Goal: Task Accomplishment & Management: Manage account settings

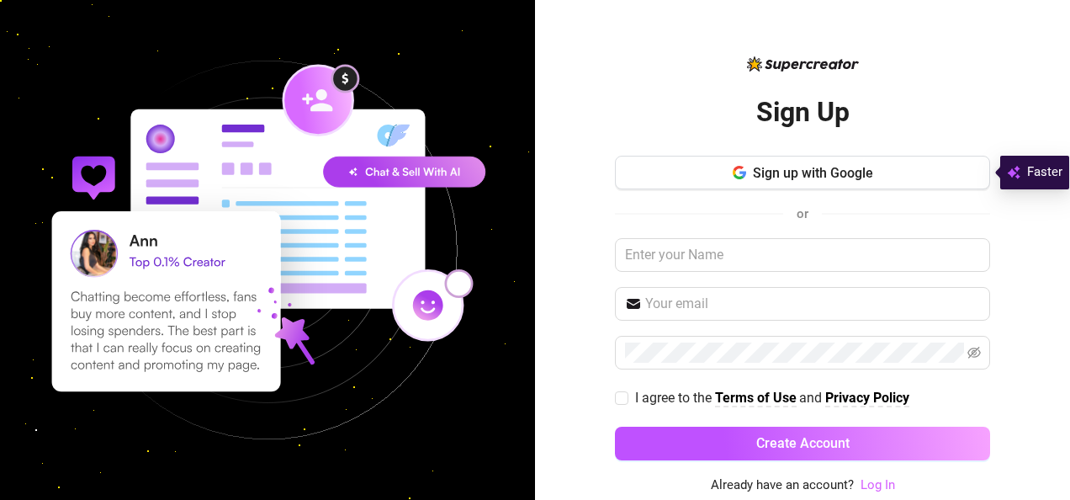
click at [878, 483] on link "Log In" at bounding box center [878, 484] width 34 height 15
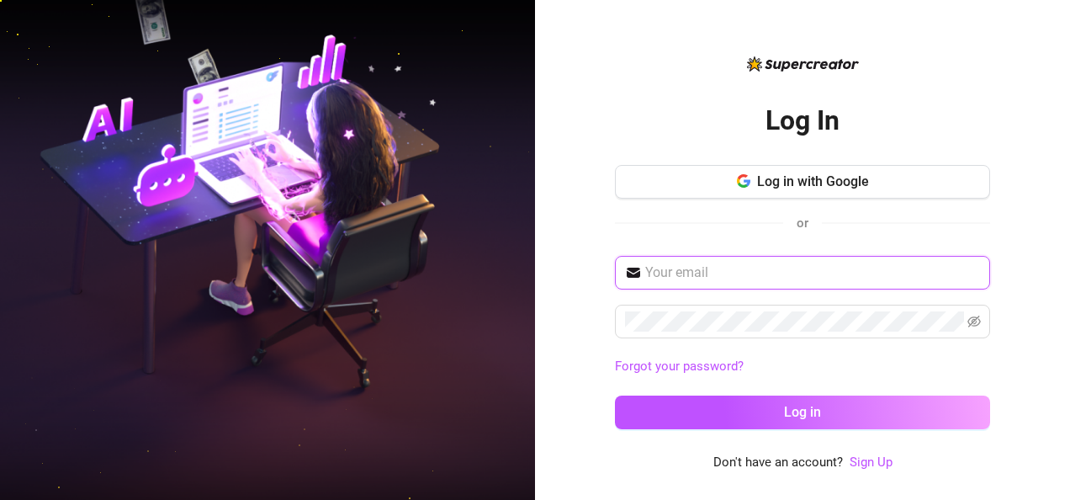
click at [685, 271] on input "text" at bounding box center [812, 272] width 335 height 20
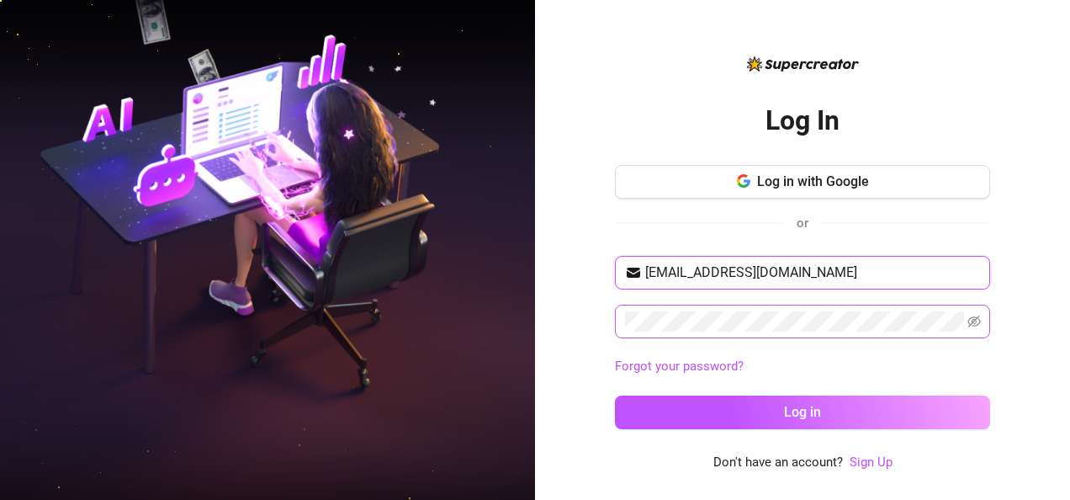
type input "[EMAIL_ADDRESS][DOMAIN_NAME]"
click at [971, 323] on icon "eye-invisible" at bounding box center [973, 321] width 13 height 12
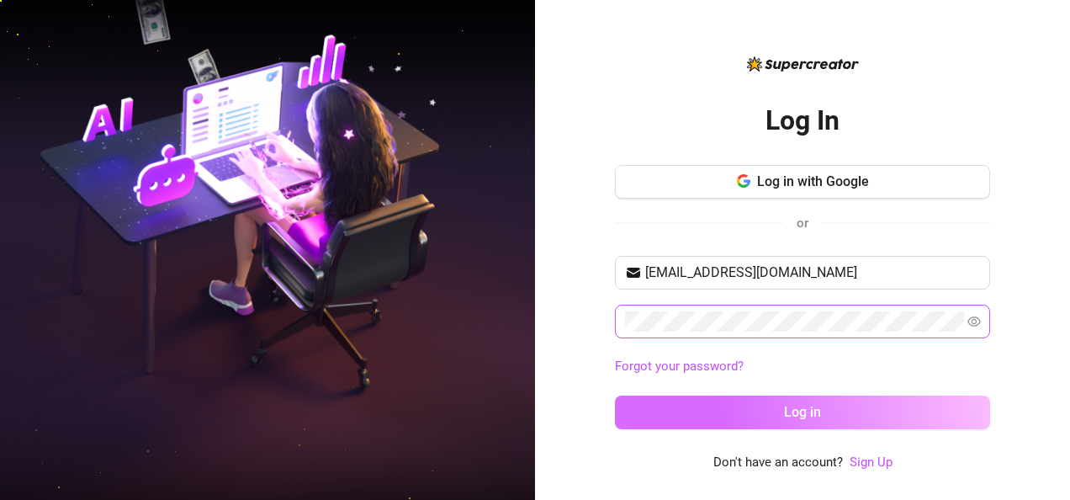
click at [758, 405] on button "Log in" at bounding box center [802, 412] width 375 height 34
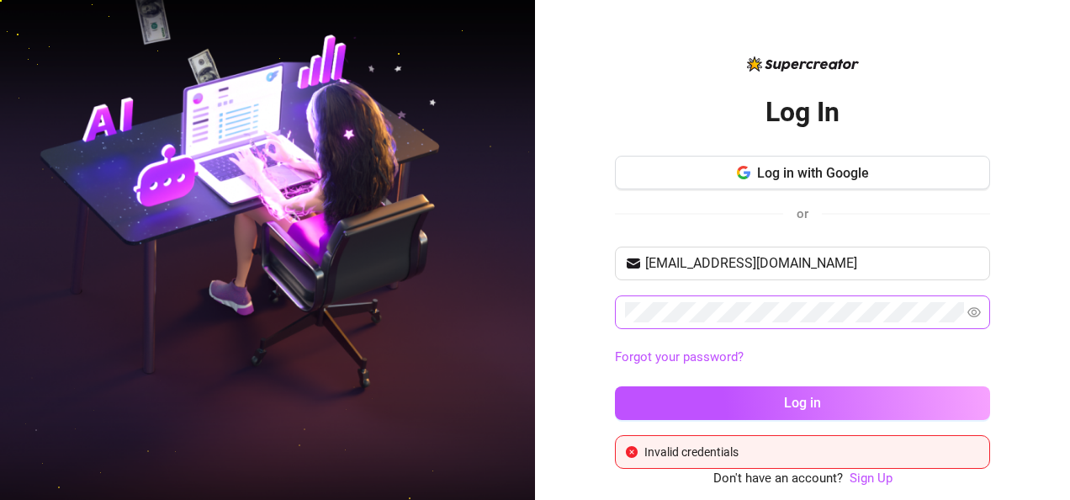
click at [621, 313] on span at bounding box center [802, 312] width 375 height 34
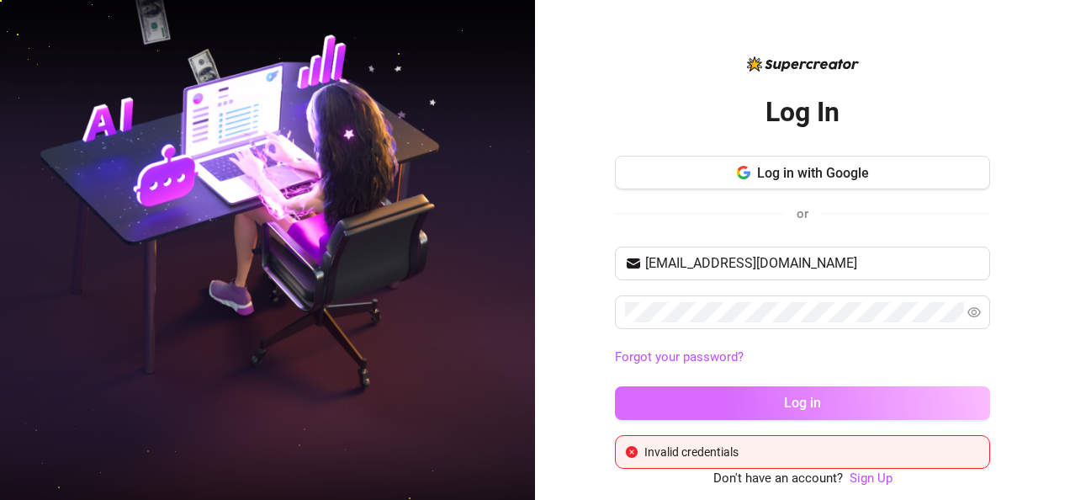
click at [757, 399] on button "Log in" at bounding box center [802, 403] width 375 height 34
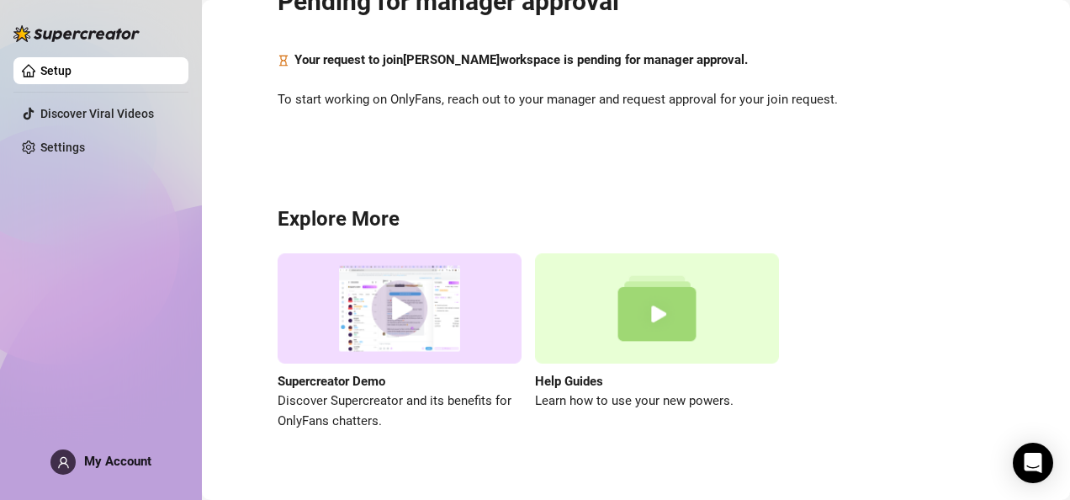
scroll to position [88, 0]
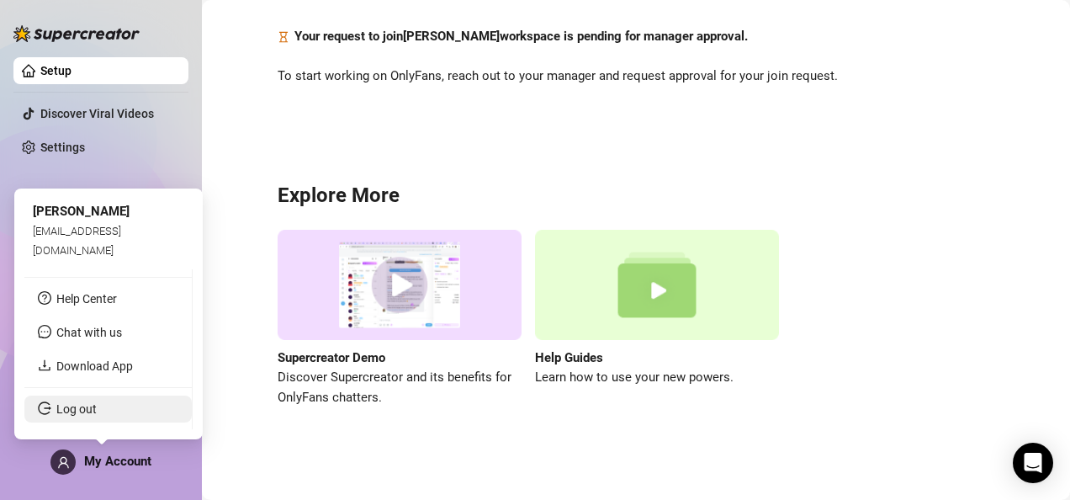
click at [56, 412] on link "Log out" at bounding box center [76, 408] width 40 height 13
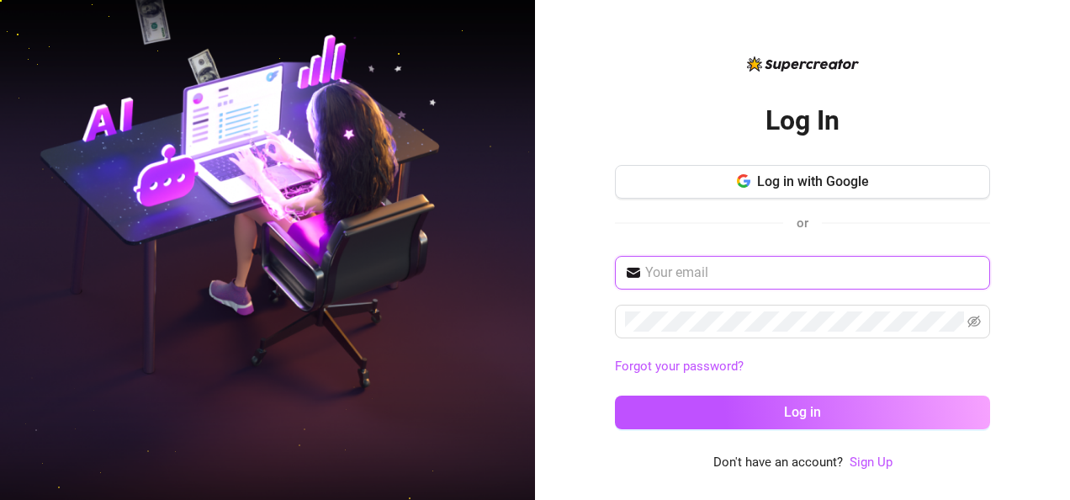
click at [702, 273] on input "text" at bounding box center [812, 272] width 335 height 20
type input "[EMAIL_ADDRESS][DOMAIN_NAME]"
click at [648, 271] on input "[EMAIL_ADDRESS][DOMAIN_NAME]" at bounding box center [812, 272] width 335 height 20
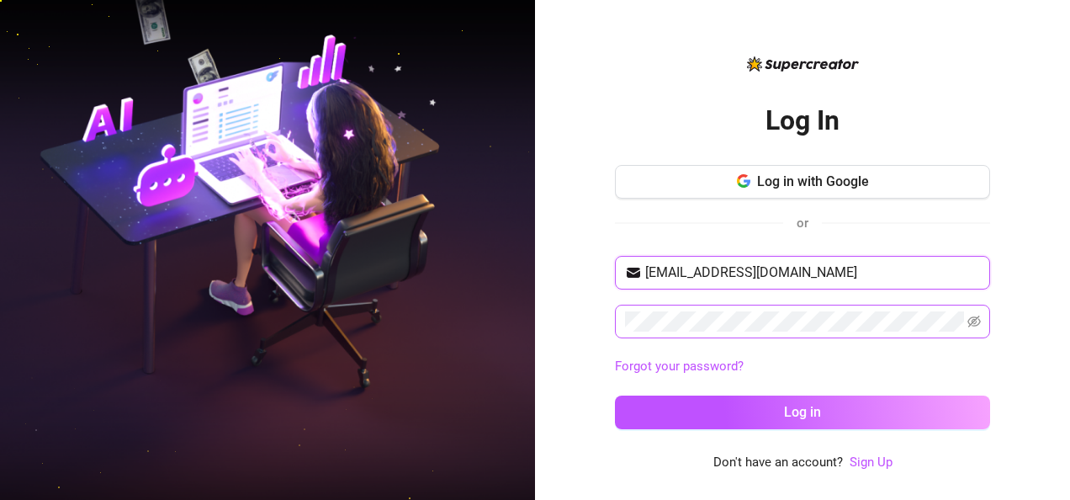
type input "[EMAIL_ADDRESS][DOMAIN_NAME]"
drag, startPoint x: 983, startPoint y: 311, endPoint x: 970, endPoint y: 316, distance: 14.4
click at [970, 316] on span at bounding box center [802, 322] width 375 height 34
click at [970, 316] on icon "eye-invisible" at bounding box center [973, 321] width 13 height 13
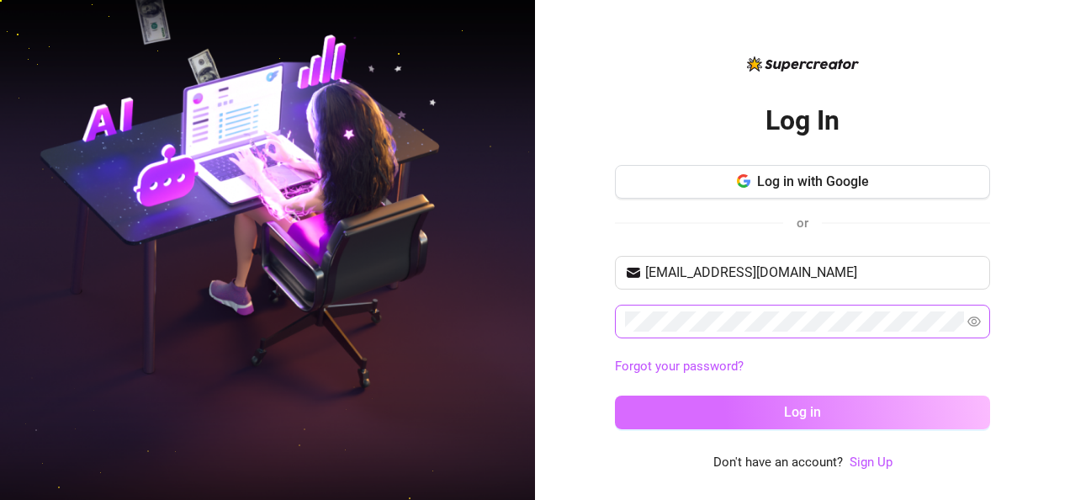
click at [831, 408] on button "Log in" at bounding box center [802, 412] width 375 height 34
